Goal: Transaction & Acquisition: Purchase product/service

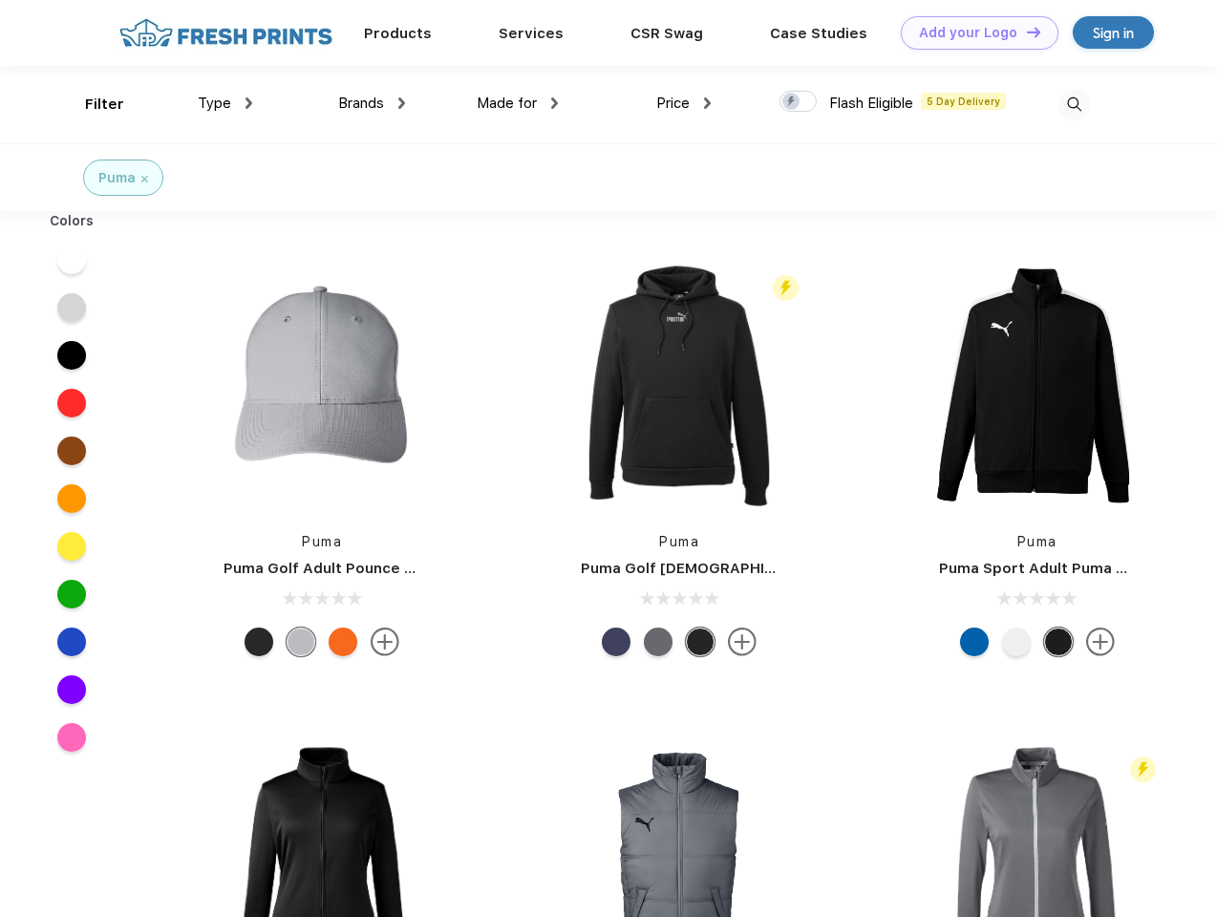
click at [973, 32] on link "Add your Logo Design Tool" at bounding box center [980, 32] width 158 height 33
click at [0, 0] on div "Design Tool" at bounding box center [0, 0] width 0 height 0
click at [1025, 32] on link "Add your Logo Design Tool" at bounding box center [980, 32] width 158 height 33
click at [92, 104] on div "Filter" at bounding box center [104, 105] width 39 height 22
click at [225, 103] on span "Type" at bounding box center [214, 103] width 33 height 17
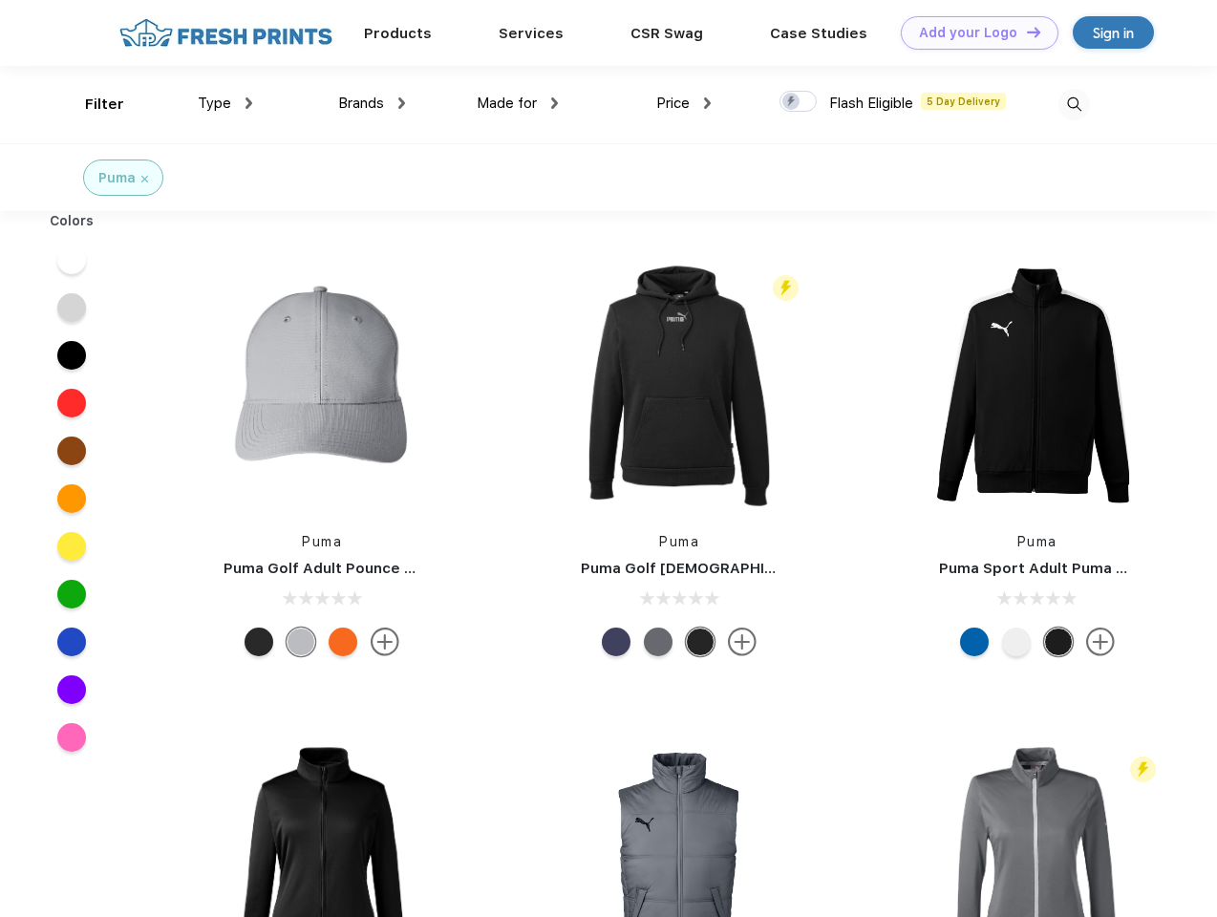
click at [372, 103] on span "Brands" at bounding box center [361, 103] width 46 height 17
click at [518, 103] on span "Made for" at bounding box center [507, 103] width 60 height 17
click at [684, 103] on span "Price" at bounding box center [672, 103] width 33 height 17
click at [799, 102] on div at bounding box center [798, 101] width 37 height 21
click at [792, 102] on input "checkbox" at bounding box center [786, 96] width 12 height 12
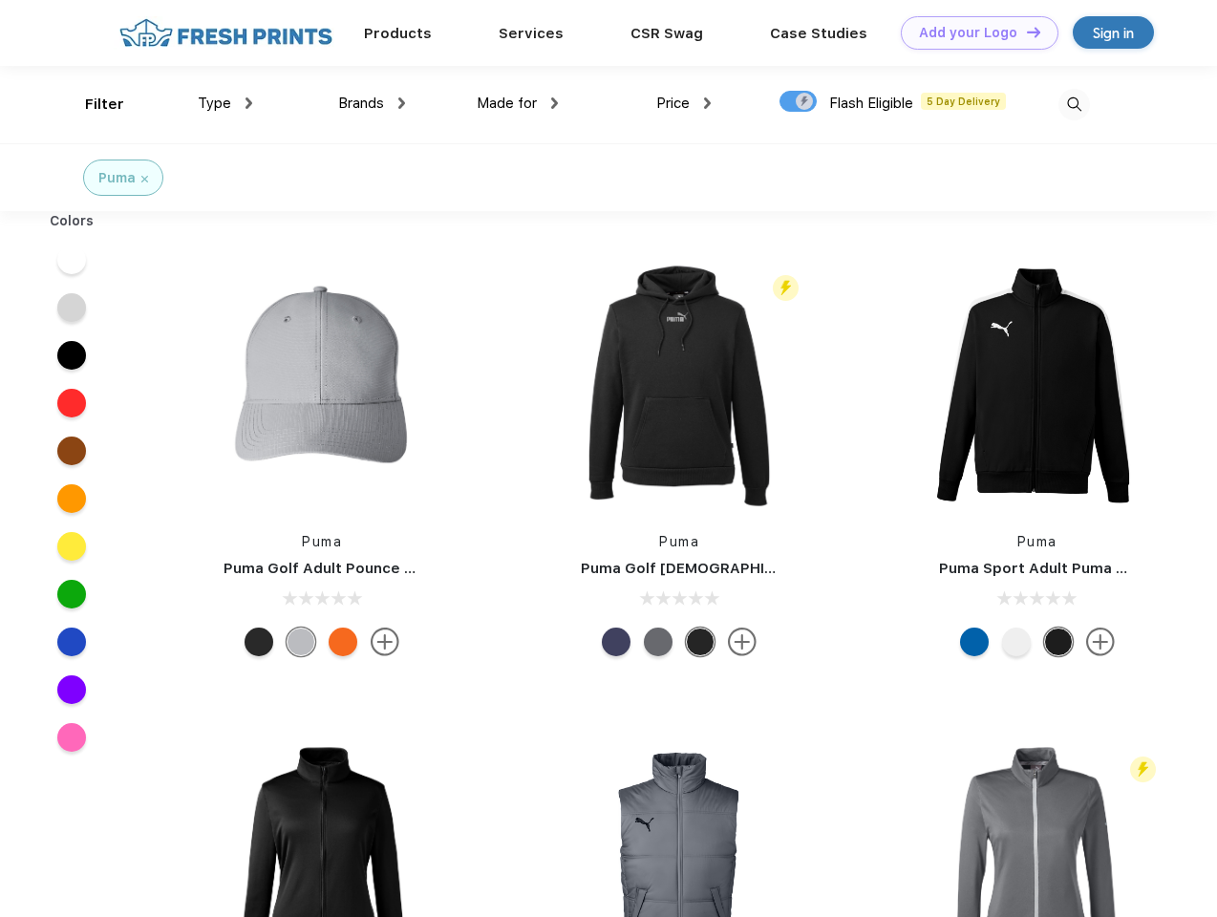
click at [1074, 104] on img at bounding box center [1075, 105] width 32 height 32
